Goal: Task Accomplishment & Management: Complete application form

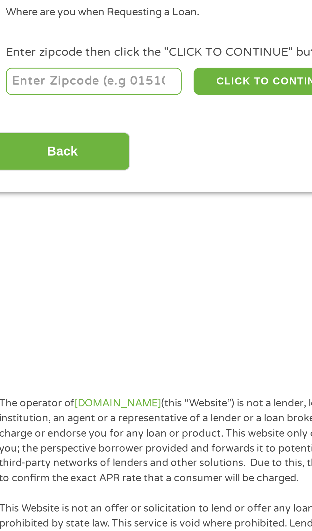
scroll to position [3, 0]
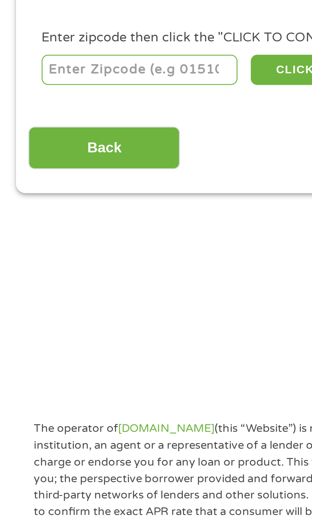
click at [20, 140] on input "number" at bounding box center [50, 138] width 71 height 11
type input "85364"
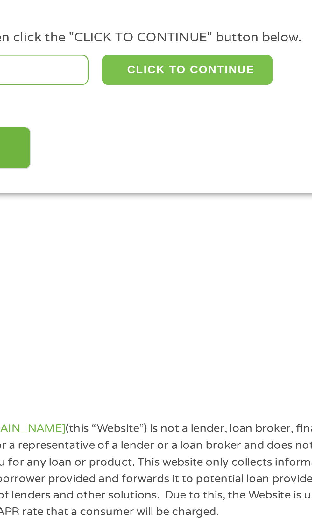
click at [104, 139] on button "CLICK TO CONTINUE" at bounding box center [121, 138] width 62 height 11
type input "85364"
type input "Yuma"
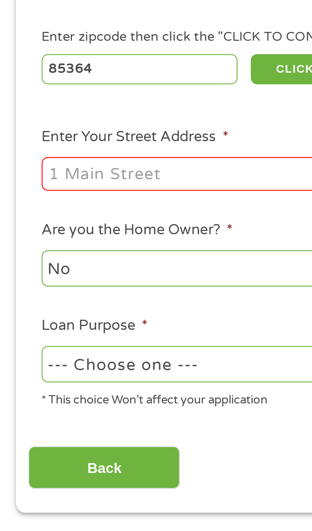
click at [20, 177] on input "Enter Your Street Address *" at bounding box center [83, 176] width 137 height 12
type input "[STREET_ADDRESS]"
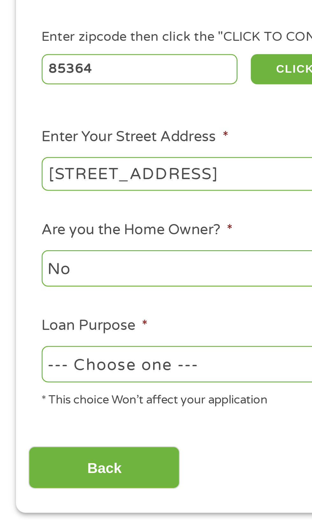
click at [21, 243] on select "--- Choose one --- Pay Bills Debt Consolidation Home Improvement Major Purchase…" at bounding box center [83, 244] width 137 height 13
select select "carloan"
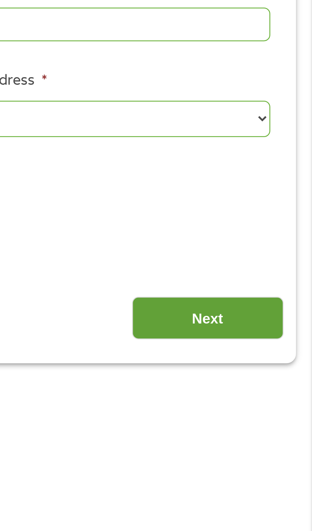
click at [263, 284] on input "Next" at bounding box center [275, 282] width 55 height 16
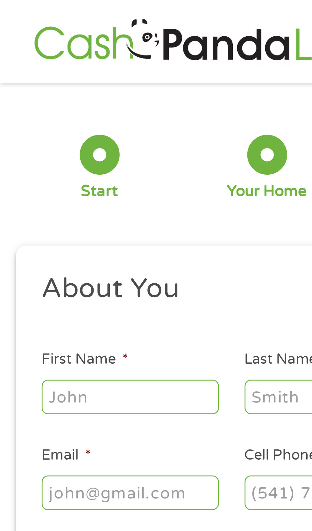
scroll to position [0, 0]
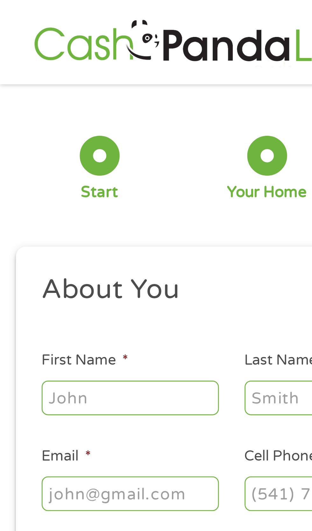
click at [27, 138] on input "First Name *" at bounding box center [47, 143] width 64 height 12
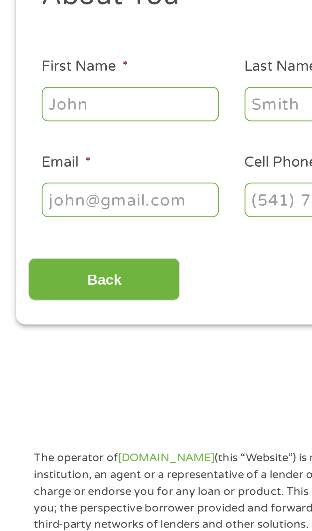
type input "[PERSON_NAME]"
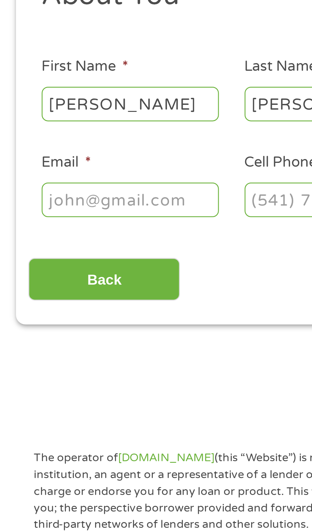
type input "[EMAIL_ADDRESS][DOMAIN_NAME]"
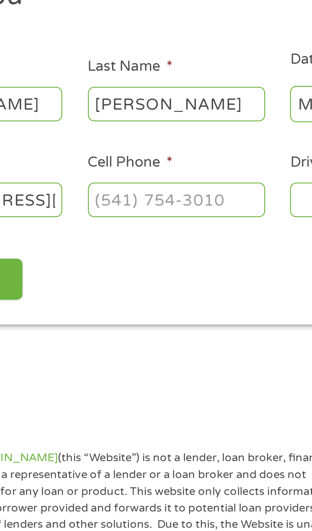
click at [97, 179] on input "Cell Phone *" at bounding box center [120, 177] width 64 height 12
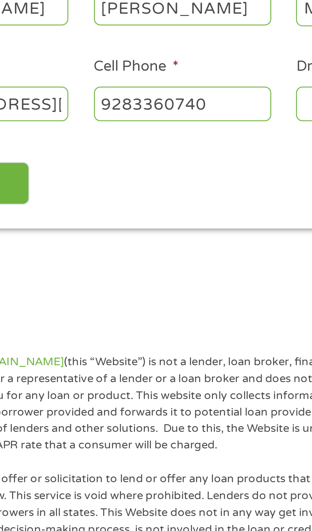
type input "[PHONE_NUMBER]"
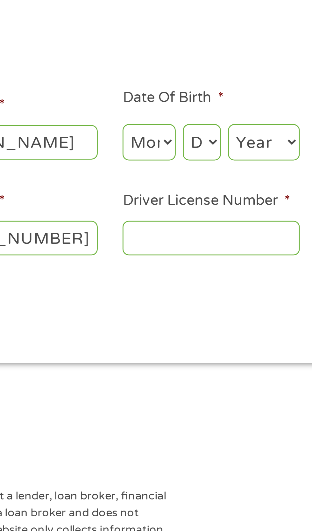
click at [170, 144] on select "Month 1 2 3 4 5 6 7 8 9 10 11 12" at bounding box center [170, 142] width 19 height 13
select select "9"
click at [190, 146] on select "Day 1 2 3 4 5 6 7 8 9 10 11 12 13 14 15 16 17 18 19 20 21 22 23 24 25 26 27 28 …" at bounding box center [189, 142] width 14 height 13
select select "3"
click at [210, 142] on select "Year [DATE] 2006 2005 2004 2003 2002 2001 2000 1999 1998 1997 1996 1995 1994 19…" at bounding box center [212, 142] width 26 height 13
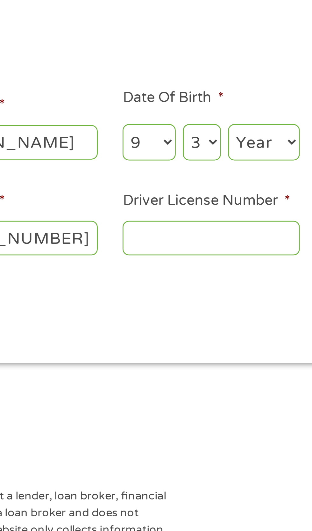
select select "1987"
click at [170, 175] on input "Driver License Number *" at bounding box center [193, 177] width 64 height 12
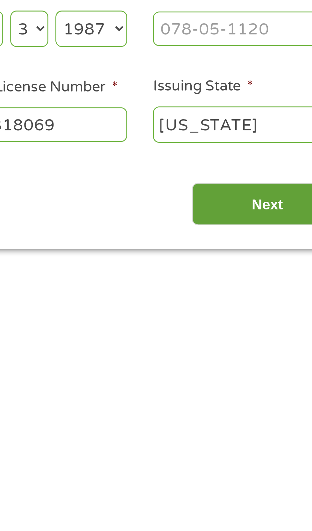
type input "D06818069"
click at [280, 204] on input "Next" at bounding box center [275, 206] width 55 height 16
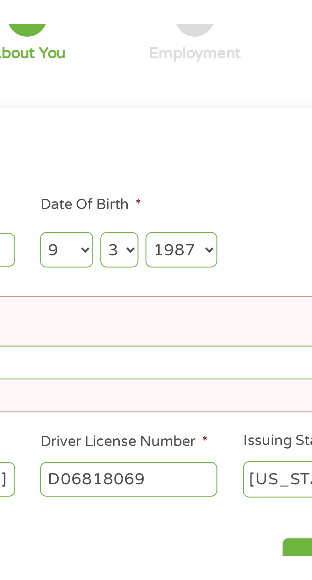
scroll to position [3, 0]
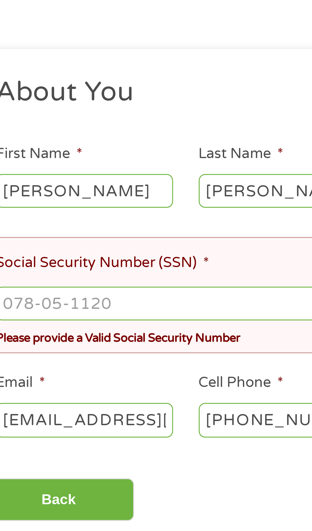
click at [33, 199] on input "Social Security Number (SSN) *" at bounding box center [156, 201] width 282 height 12
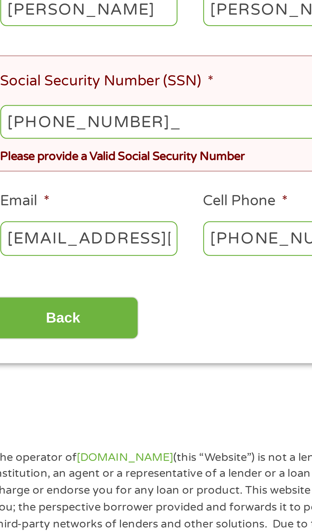
type input "614-03-1386"
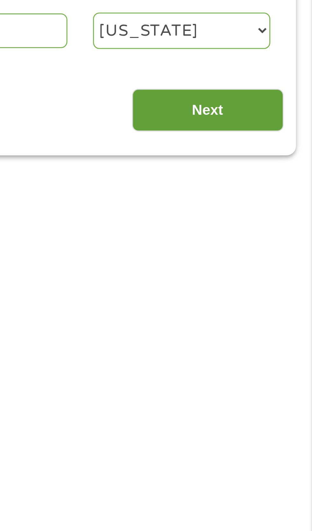
click at [254, 276] on input "Next" at bounding box center [275, 272] width 55 height 16
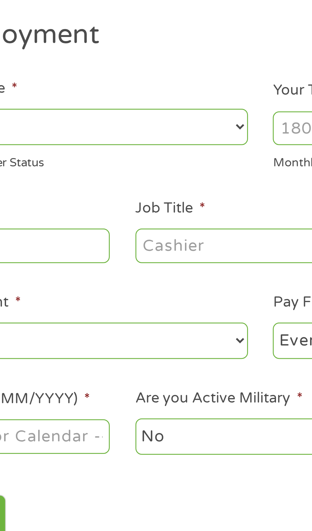
click at [90, 130] on select "--- Choose one --- Employment [DEMOGRAPHIC_DATA] Benefits" at bounding box center [83, 134] width 137 height 13
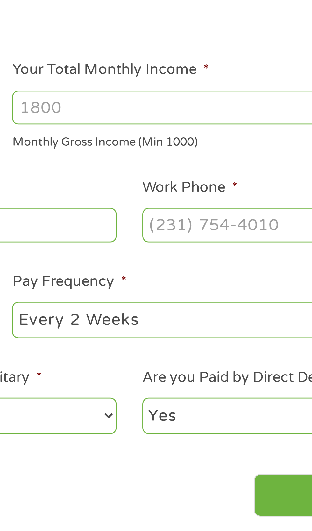
click at [230, 136] on input "Your Total Monthly Income *" at bounding box center [229, 135] width 137 height 12
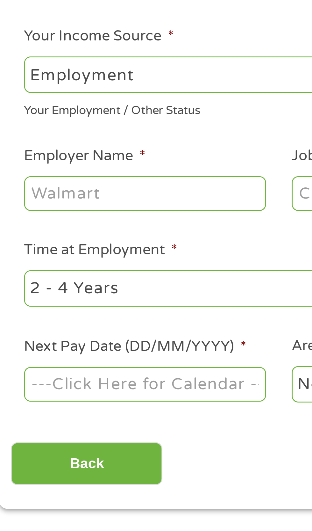
type input "1000"
click at [40, 178] on input "Employer Name *" at bounding box center [58, 177] width 87 height 12
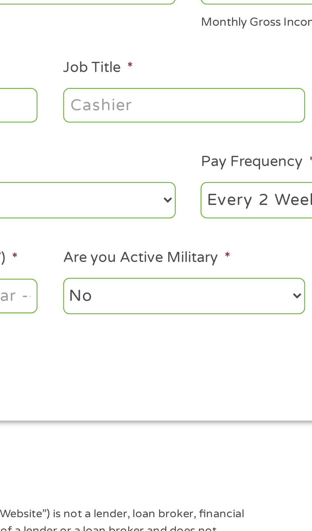
type input "Ssi"
click at [123, 180] on input "Job Title *" at bounding box center [154, 177] width 87 height 12
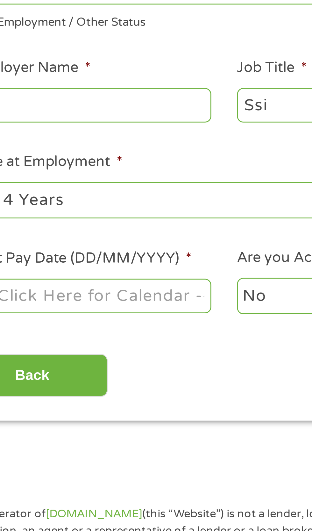
type input "Ssi"
click at [44, 180] on input "Ssi" at bounding box center [58, 177] width 87 height 12
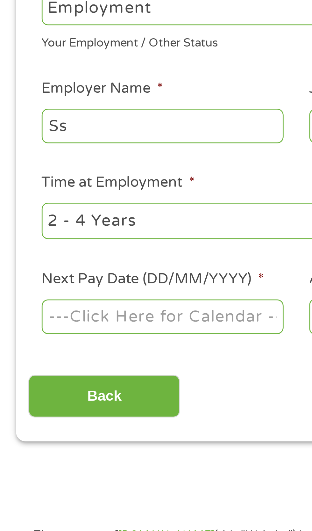
type input "S"
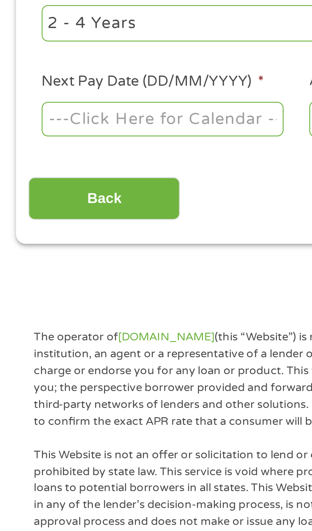
type input "Social Security"
click at [29, 243] on body "Home Get Loan Offer How it works FAQs Blog Cash Loans Quick Loans Online Loans …" at bounding box center [156, 483] width 312 height 972
click at [31, 244] on input "Next Pay Date (DD/MM/YYYY) *" at bounding box center [58, 245] width 87 height 12
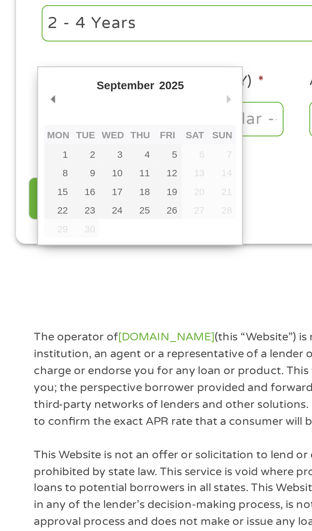
type input "[DATE]"
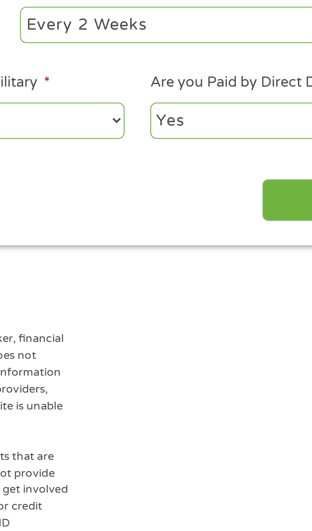
click at [177, 211] on select "--- Choose one --- Every 2 Weeks Every Week Monthly Semi-Monthly" at bounding box center [229, 211] width 137 height 13
select select "monthly"
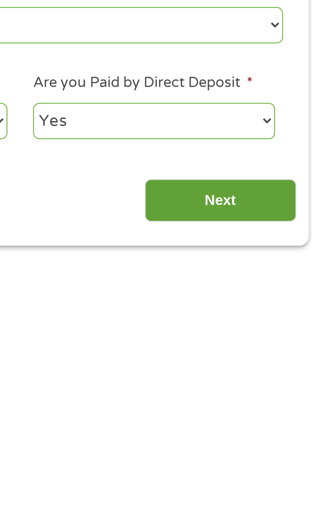
click at [261, 274] on input "Next" at bounding box center [275, 274] width 55 height 16
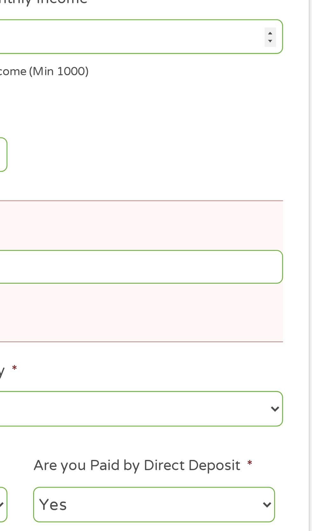
scroll to position [3, 3]
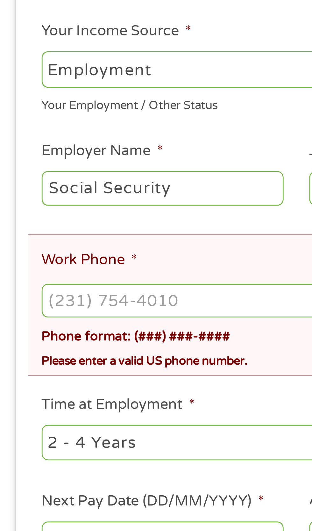
click at [29, 242] on input "Work Phone *" at bounding box center [156, 244] width 282 height 12
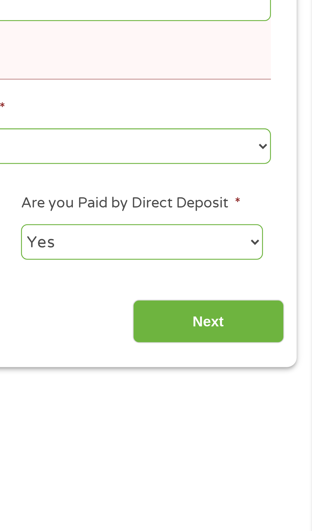
scroll to position [0, 0]
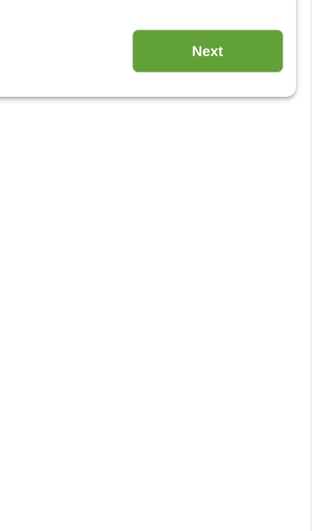
type input "[PHONE_NUMBER]"
click at [290, 361] on input "Next" at bounding box center [275, 358] width 55 height 16
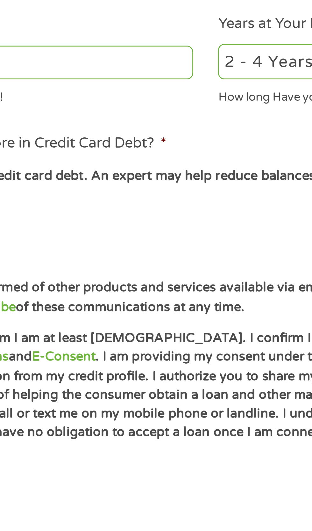
scroll to position [3, 0]
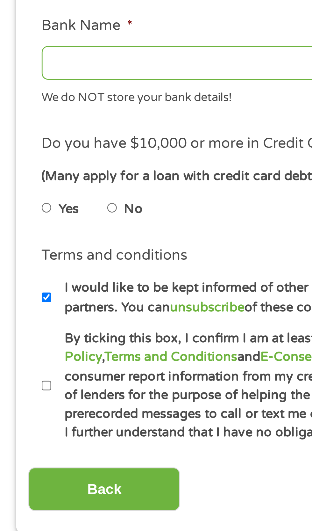
click at [42, 325] on input "No" at bounding box center [41, 320] width 4 height 10
radio input "true"
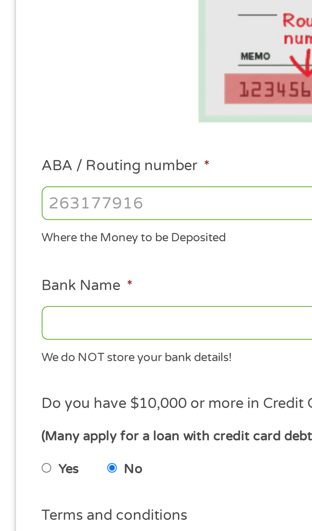
click at [72, 226] on input "ABA / Routing number *" at bounding box center [83, 225] width 137 height 12
type input "122100024"
type input "JPMORGAN CHASE BANK NA"
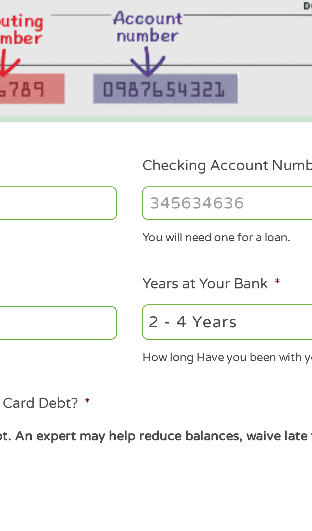
type input "122100024"
click at [169, 224] on input "Checking Account Number *" at bounding box center [229, 225] width 137 height 12
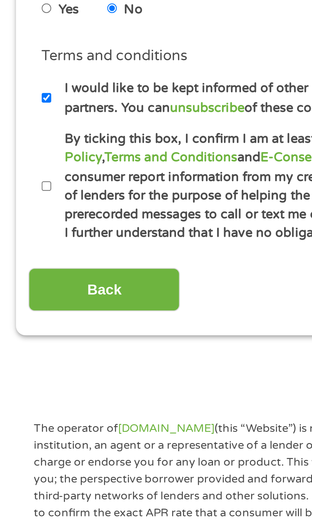
type input "871521511"
click at [16, 383] on input "By ticking this box, I confirm I am at least [DEMOGRAPHIC_DATA]. I confirm I ha…" at bounding box center [17, 384] width 4 height 10
click at [38, 391] on label "By ticking this box, I confirm I am at least [DEMOGRAPHIC_DATA]. I confirm I ha…" at bounding box center [158, 383] width 281 height 41
click at [19, 389] on input "By ticking this box, I confirm I am at least [DEMOGRAPHIC_DATA]. I confirm I ha…" at bounding box center [17, 384] width 4 height 10
click at [16, 379] on input "By ticking this box, I confirm I am at least [DEMOGRAPHIC_DATA]. I confirm I ha…" at bounding box center [17, 384] width 4 height 10
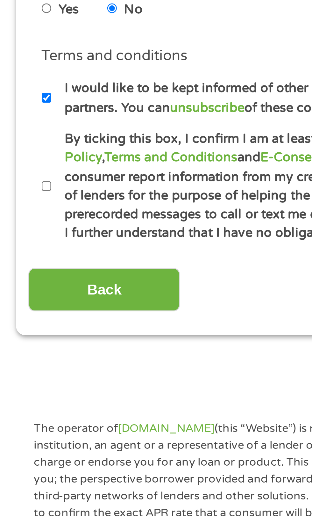
checkbox input "true"
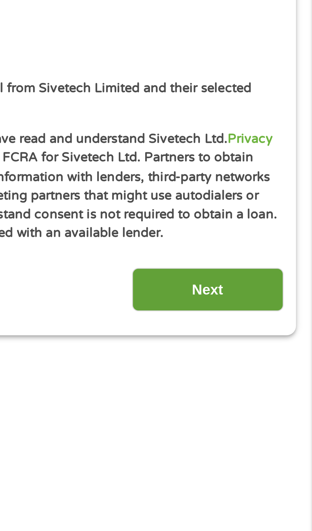
click at [279, 422] on input "Next" at bounding box center [275, 421] width 55 height 16
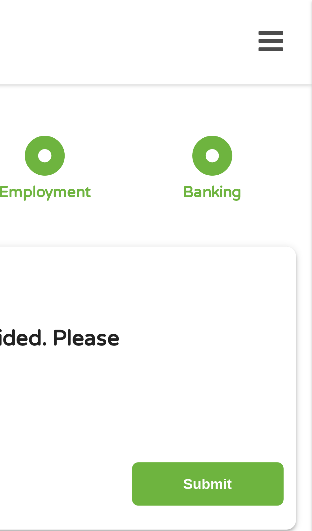
scroll to position [0, 0]
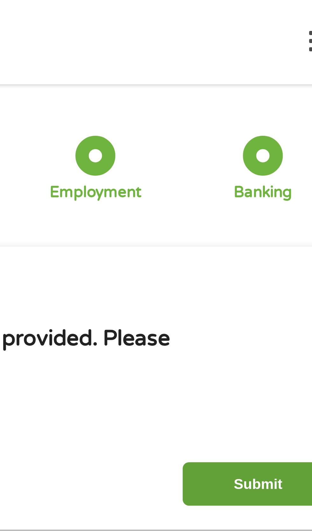
click at [252, 171] on input "Submit" at bounding box center [275, 174] width 55 height 16
